Goal: Check status: Check status

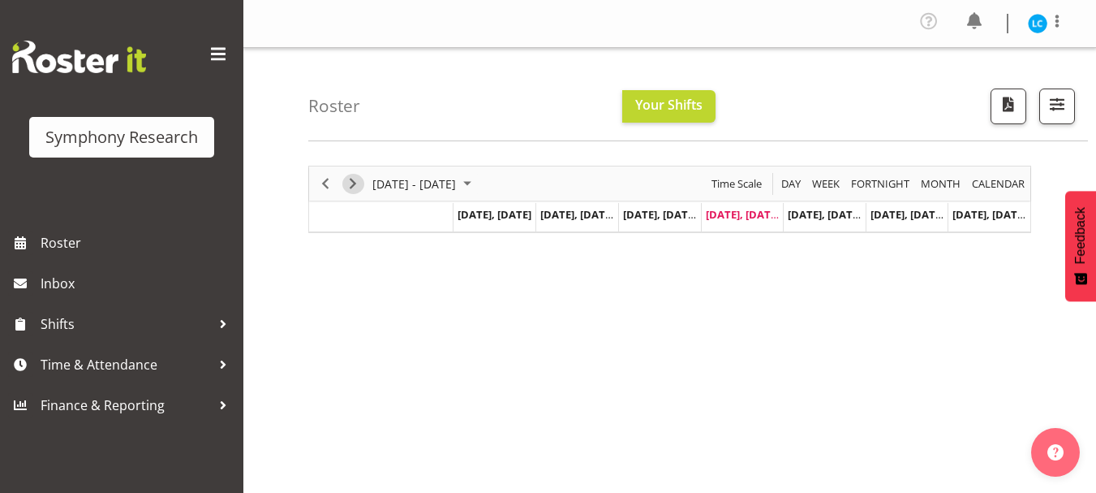
click at [353, 183] on span "Next" at bounding box center [352, 184] width 19 height 20
click at [329, 185] on span "Previous" at bounding box center [325, 184] width 19 height 20
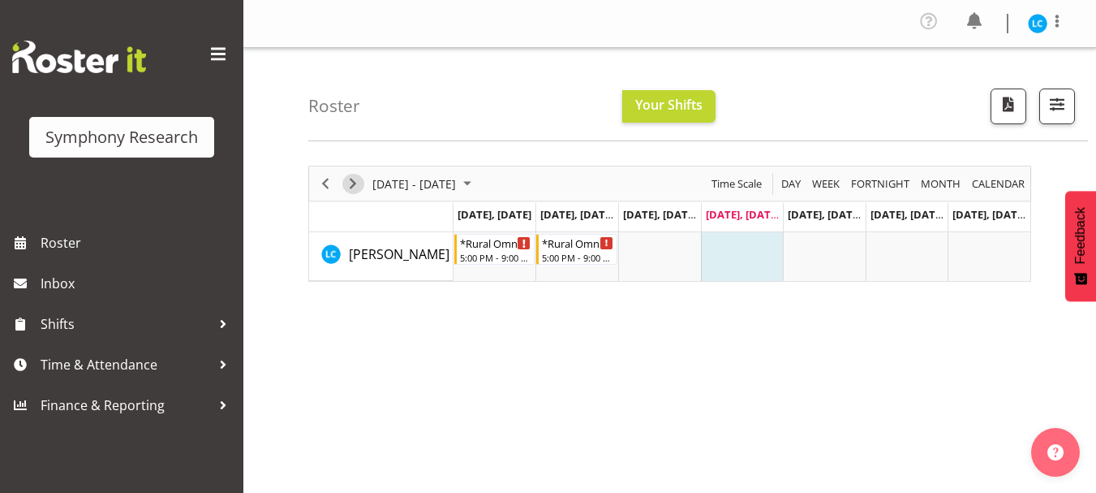
click at [355, 189] on span "Next" at bounding box center [352, 184] width 19 height 20
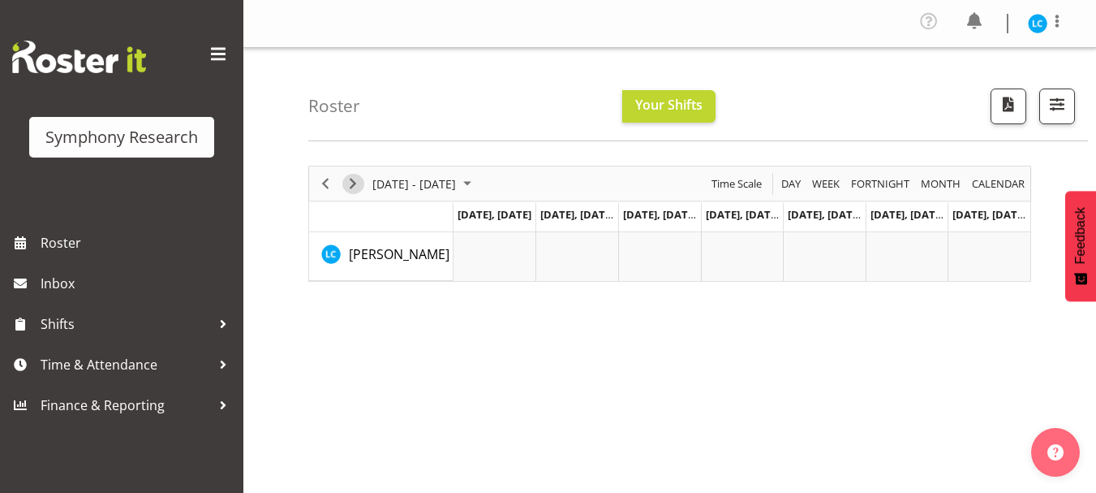
click at [355, 189] on span "Next" at bounding box center [352, 184] width 19 height 20
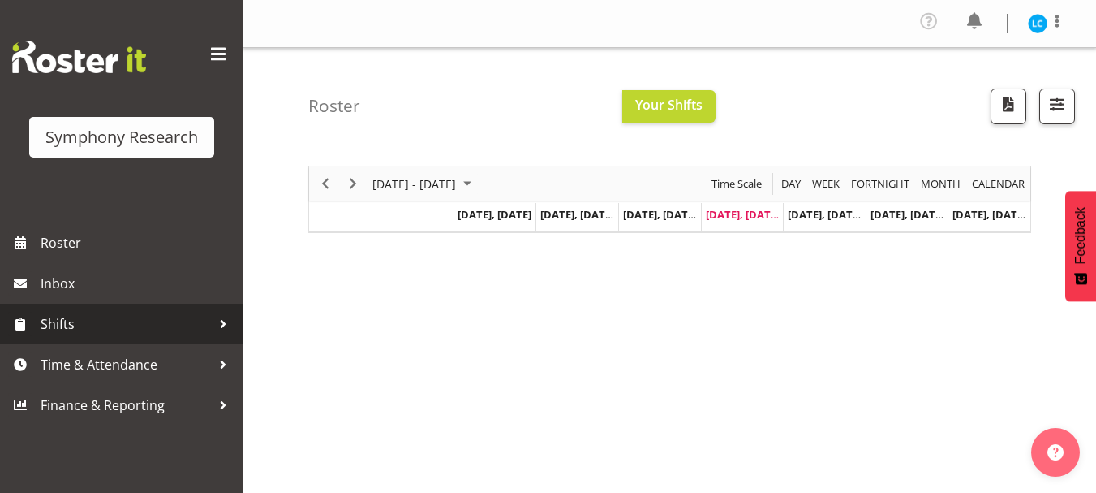
click at [128, 327] on span "Shifts" at bounding box center [126, 324] width 170 height 24
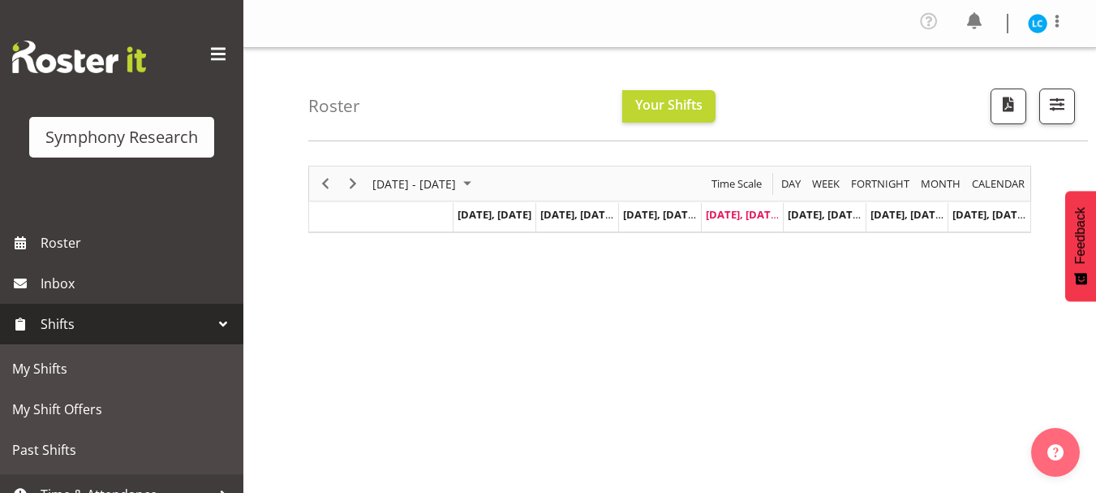
scroll to position [62, 0]
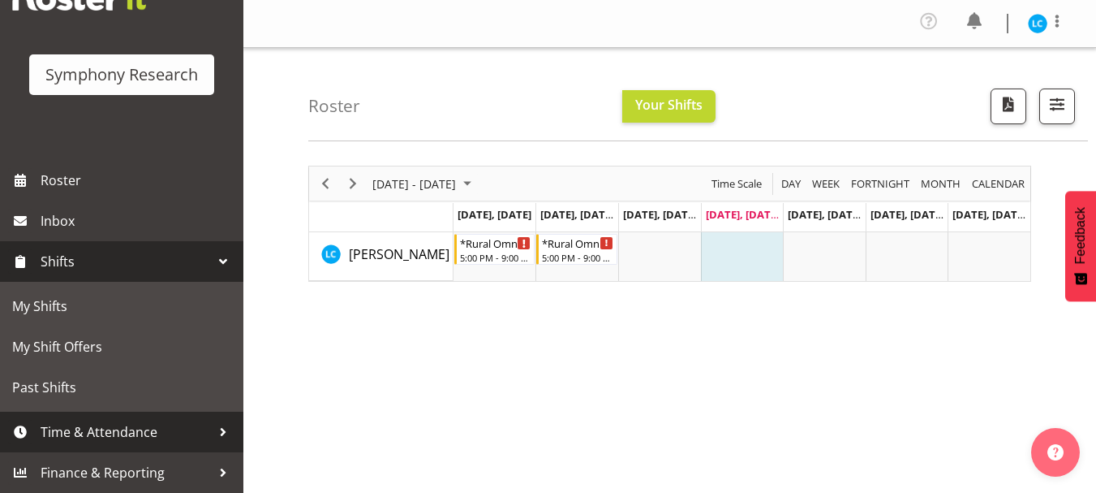
click at [59, 430] on span "Time & Attendance" at bounding box center [126, 432] width 170 height 24
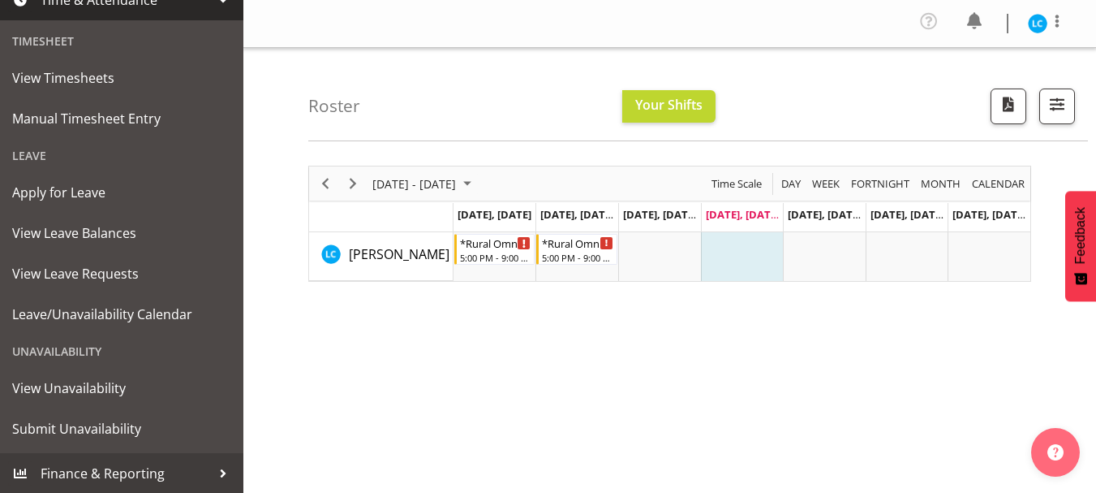
scroll to position [365, 0]
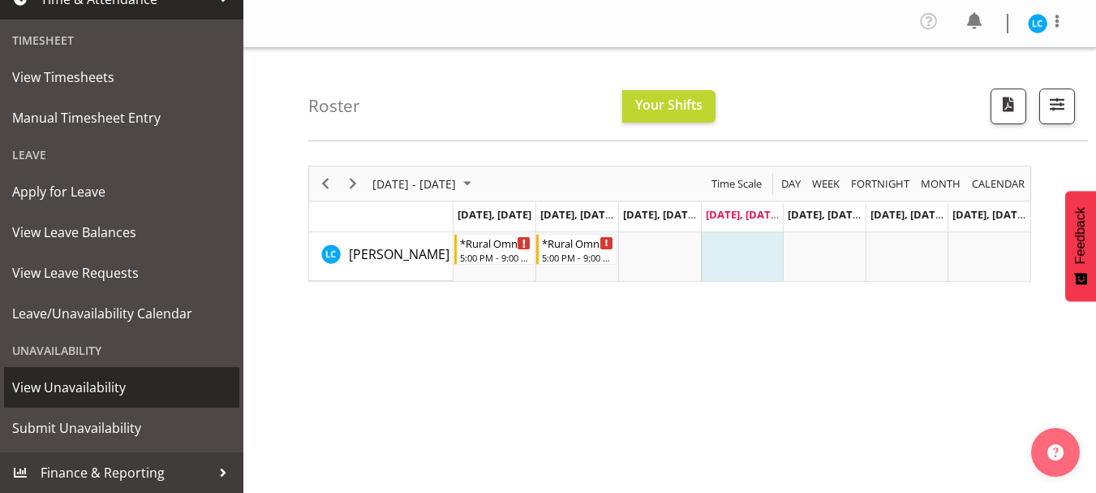
click at [101, 387] on span "View Unavailability" at bounding box center [121, 387] width 219 height 24
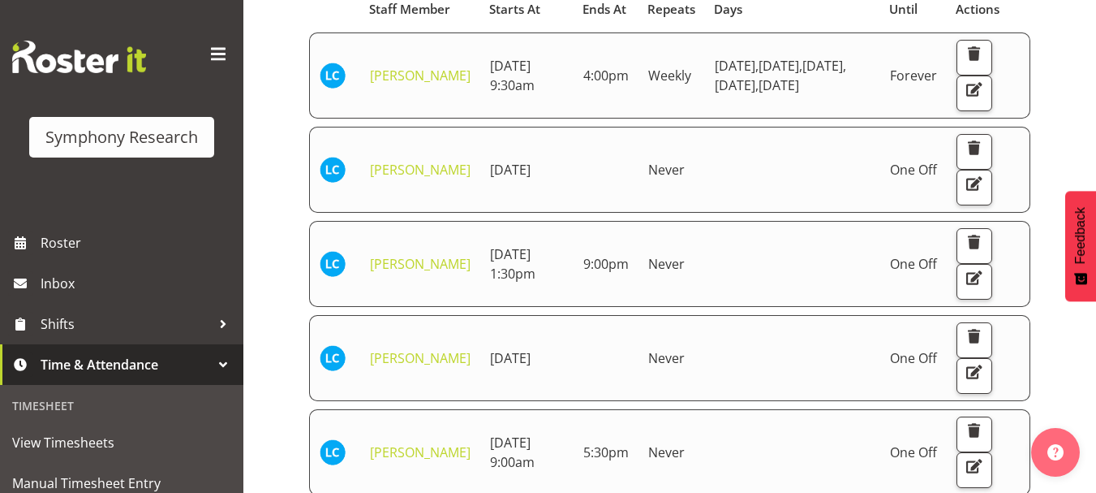
scroll to position [364, 0]
